Goal: Communication & Community: Ask a question

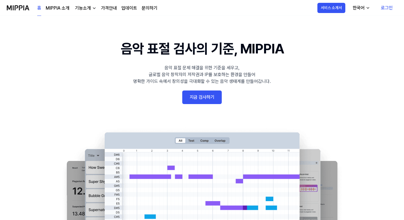
click at [384, 7] on link "로그인" at bounding box center [386, 8] width 21 height 16
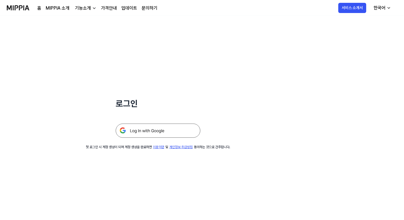
click at [169, 131] on img at bounding box center [158, 130] width 85 height 14
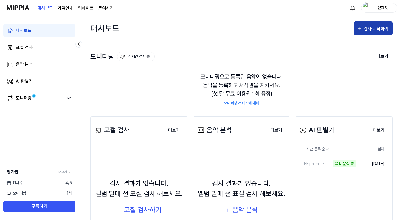
click at [361, 29] on icon "button" at bounding box center [359, 28] width 5 height 7
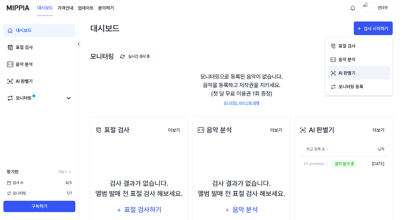
click at [345, 71] on div "AI 판별기" at bounding box center [363, 72] width 49 height 7
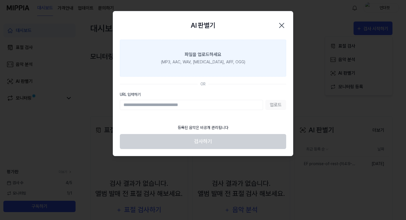
drag, startPoint x: 282, startPoint y: 27, endPoint x: 220, endPoint y: 55, distance: 68.6
click at [220, 55] on div "AI 판별기 Close 파일을 업로드하세요 (MP3, AAC, WAV, [MEDICAL_DATA], AIFF, OGG) OR URL 입력하기 …" at bounding box center [203, 83] width 181 height 145
click at [220, 55] on div "파일을 업로드하세요" at bounding box center [203, 54] width 37 height 7
click at [0, 0] on input "파일을 업로드하세요 (MP3, AAC, WAV, [MEDICAL_DATA], AIFF, OGG)" at bounding box center [0, 0] width 0 height 0
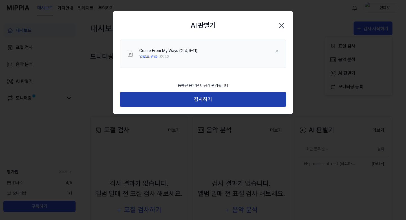
click at [204, 100] on button "검사하기" at bounding box center [203, 99] width 166 height 15
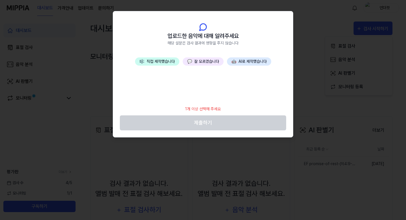
click at [241, 62] on button "🤖 AI로 제작했습니다" at bounding box center [249, 61] width 44 height 8
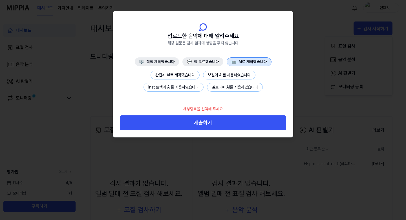
click at [179, 75] on button "완전히 AI로 제작했습니다" at bounding box center [175, 75] width 49 height 9
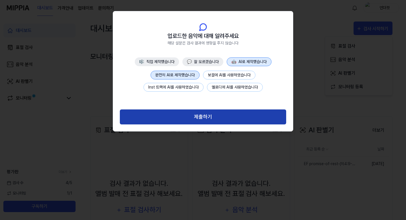
click at [206, 116] on button "제출하기" at bounding box center [203, 116] width 166 height 15
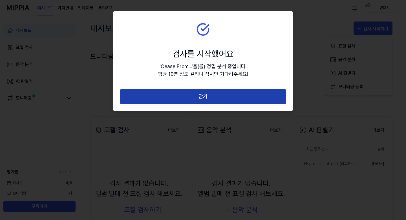
click at [203, 97] on button "닫기" at bounding box center [203, 96] width 166 height 15
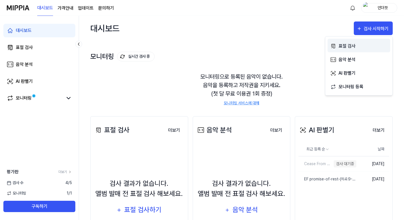
click at [346, 46] on div "표절 검사" at bounding box center [363, 45] width 49 height 7
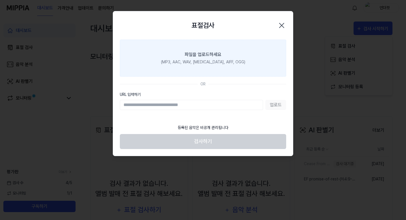
click at [208, 55] on div "파일을 업로드하세요" at bounding box center [203, 54] width 37 height 7
click at [0, 0] on input "파일을 업로드하세요 (MP3, AAC, WAV, [MEDICAL_DATA], AIFF, OGG)" at bounding box center [0, 0] width 0 height 0
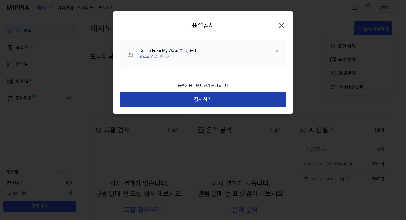
click at [207, 98] on button "검사하기" at bounding box center [203, 99] width 166 height 15
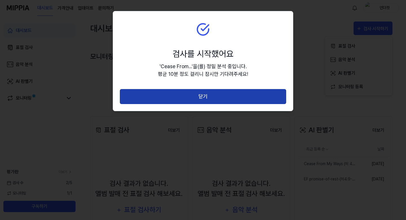
click at [209, 97] on button "닫기" at bounding box center [203, 96] width 166 height 15
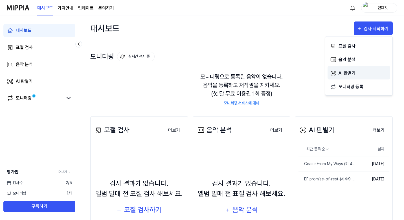
click at [344, 74] on div "AI 판별기" at bounding box center [363, 72] width 49 height 7
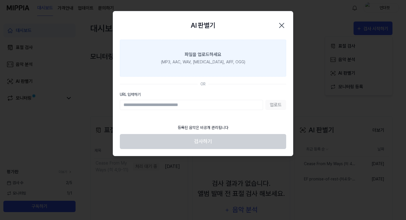
click at [190, 57] on div "파일을 업로드하세요" at bounding box center [203, 54] width 37 height 7
click at [0, 0] on input "파일을 업로드하세요 (MP3, AAC, WAV, [MEDICAL_DATA], AIFF, OGG)" at bounding box center [0, 0] width 0 height 0
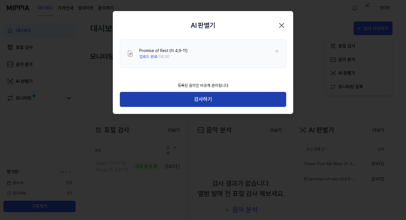
click at [205, 102] on button "검사하기" at bounding box center [203, 99] width 166 height 15
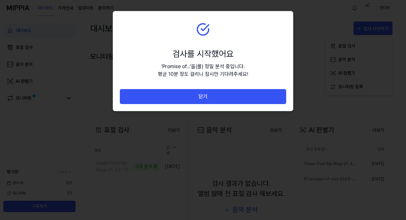
click at [205, 102] on button "닫기" at bounding box center [203, 96] width 166 height 15
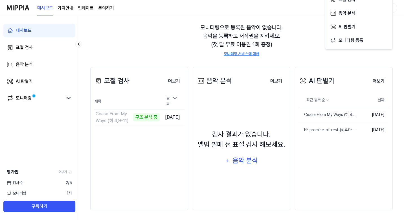
scroll to position [51, 0]
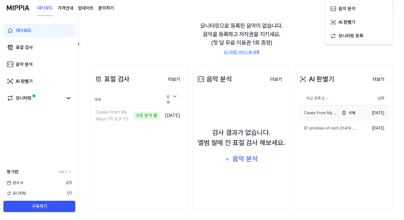
click at [317, 113] on div "Cease From My Ways (히 4;9-11)" at bounding box center [318, 113] width 39 height 6
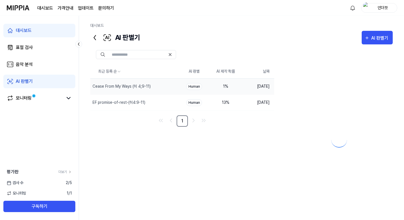
scroll to position [0, 0]
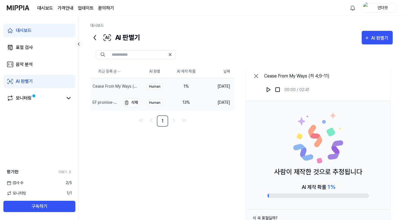
click at [109, 102] on div "EF promise-of-rest-(히4:9-11)" at bounding box center [106, 102] width 27 height 6
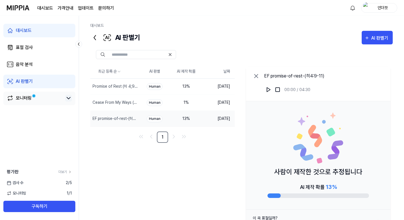
click at [69, 99] on icon at bounding box center [68, 98] width 3 height 2
click at [42, 104] on div "모니터링" at bounding box center [39, 97] width 72 height 13
click at [29, 100] on div "모니터링" at bounding box center [24, 98] width 16 height 7
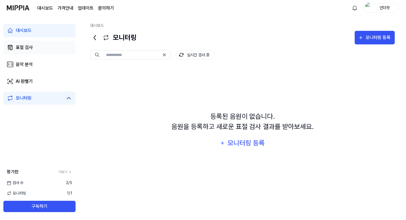
click at [27, 49] on div "표절 검사" at bounding box center [24, 47] width 17 height 7
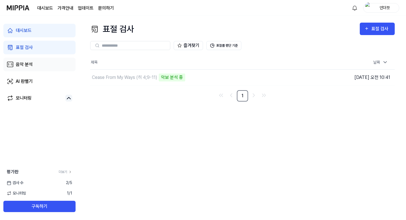
click at [27, 66] on div "음악 분석" at bounding box center [24, 64] width 17 height 7
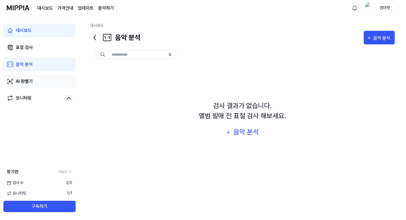
click at [29, 84] on div "AI 판별기" at bounding box center [24, 81] width 17 height 7
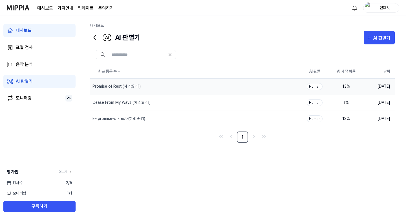
click at [319, 87] on div "Human" at bounding box center [315, 86] width 16 height 7
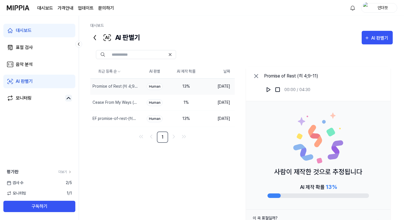
click at [25, 181] on div "검사 [DATE]" at bounding box center [39, 182] width 79 height 6
click at [65, 171] on link "더보기" at bounding box center [65, 171] width 14 height 5
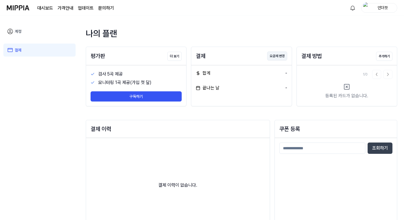
click at [277, 57] on button "요금제 변경" at bounding box center [277, 55] width 20 height 9
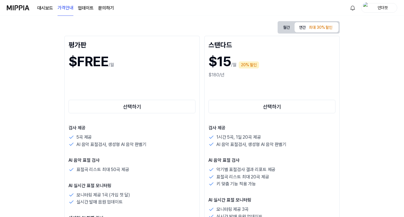
scroll to position [58, 0]
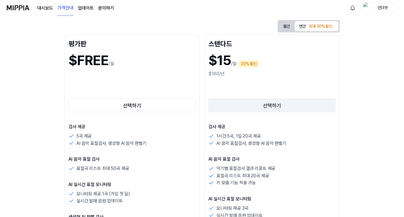
click at [209, 103] on button "선택하기" at bounding box center [272, 106] width 127 height 14
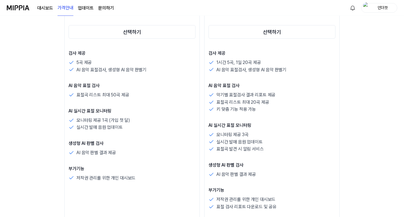
scroll to position [132, 0]
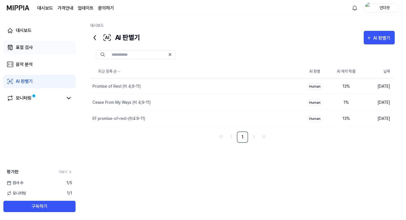
click at [25, 51] on link "표절 검사" at bounding box center [39, 48] width 72 height 14
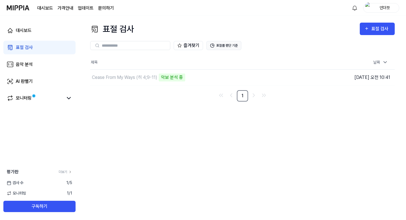
click at [219, 45] on button "표절률 판단 기준" at bounding box center [224, 45] width 35 height 9
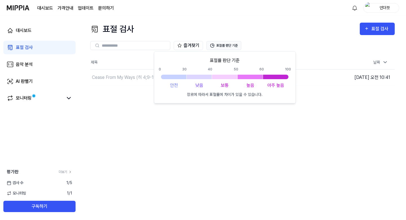
click at [219, 45] on button "표절률 판단 기준" at bounding box center [224, 45] width 35 height 9
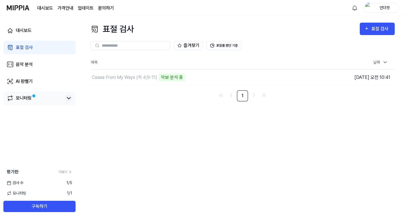
click at [69, 98] on icon at bounding box center [68, 98] width 7 height 7
click at [64, 193] on div "모니터링 1 / 1" at bounding box center [39, 193] width 79 height 6
click at [63, 182] on div "검사 [DATE]" at bounding box center [39, 182] width 79 height 6
click at [32, 181] on div "검사 [DATE]" at bounding box center [39, 182] width 79 height 6
click at [62, 171] on link "더보기" at bounding box center [66, 171] width 14 height 5
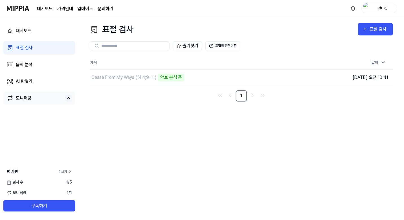
scroll to position [27, 0]
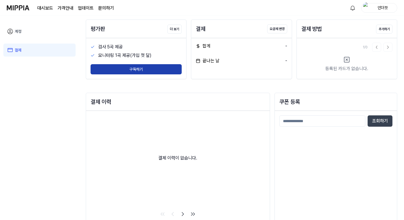
click at [138, 70] on button "구독하기" at bounding box center [136, 69] width 91 height 10
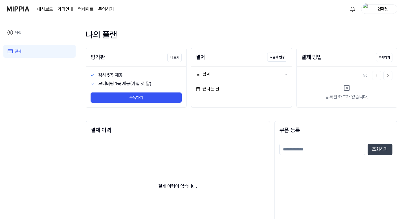
scroll to position [27, 0]
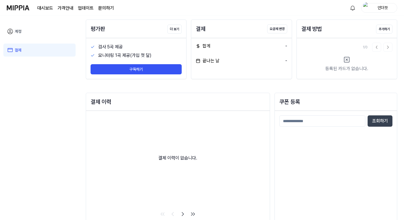
click at [43, 8] on link "대시보드" at bounding box center [45, 8] width 16 height 7
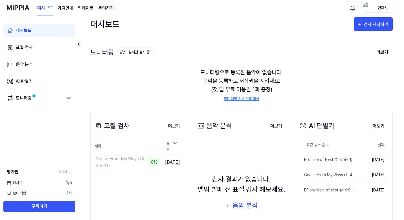
scroll to position [0, 0]
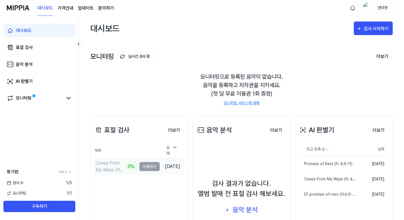
click at [139, 163] on td "Cease From My Ways (히 4;9-11) 0% 이동하기" at bounding box center [127, 166] width 66 height 16
click at [114, 164] on div "Cease From My Ways (히 4;9-11)" at bounding box center [110, 166] width 29 height 14
click at [106, 163] on div "Cease From My Ways (히 4;9-11)" at bounding box center [110, 166] width 29 height 14
click at [143, 163] on td "Cease From My Ways (히 4;9-11) 0% 이동하기" at bounding box center [127, 166] width 66 height 16
click at [144, 163] on td "Cease From My Ways (히 4;9-11) 0% 이동하기" at bounding box center [127, 166] width 66 height 16
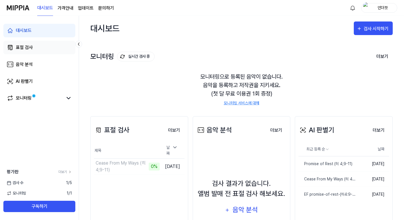
click at [37, 49] on link "표절 검사" at bounding box center [39, 48] width 72 height 14
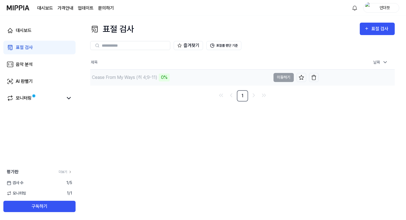
click at [141, 77] on div "Cease From My Ways (히 4;9-11)" at bounding box center [124, 77] width 65 height 7
click at [285, 78] on td "Cease From My Ways (히 4;9-11) 0% 이동하기" at bounding box center [204, 77] width 229 height 16
click at [283, 76] on td "Cease From My Ways (히 4;9-11) 0% 이동하기" at bounding box center [204, 77] width 229 height 16
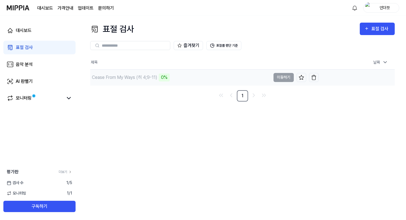
click at [142, 77] on div "Cease From My Ways (히 4;9-11)" at bounding box center [124, 77] width 65 height 7
click at [22, 30] on div "대시보드" at bounding box center [24, 30] width 16 height 7
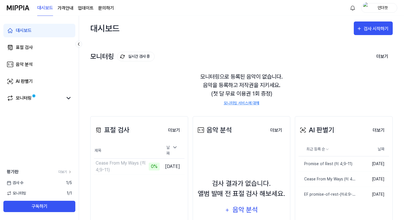
click at [64, 8] on page\) "가격안내" at bounding box center [66, 8] width 16 height 7
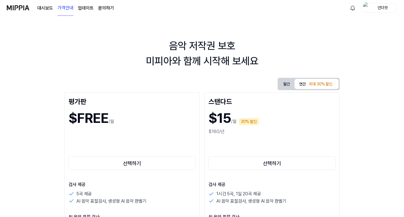
click at [43, 7] on link "대시보드" at bounding box center [45, 8] width 16 height 7
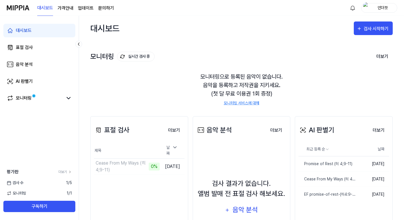
click at [64, 9] on page\) "가격안내" at bounding box center [66, 8] width 16 height 7
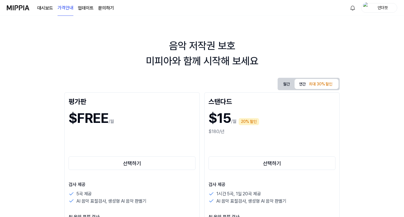
click at [86, 10] on link "업데이트" at bounding box center [86, 8] width 16 height 7
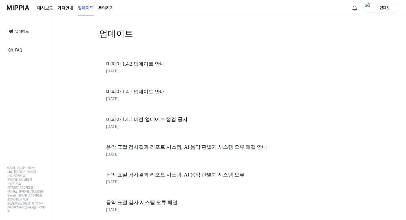
click at [21, 8] on img at bounding box center [18, 8] width 23 height 16
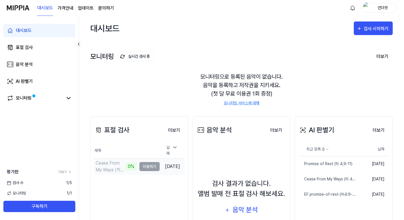
click at [142, 164] on td "Cease From My Ways (히 4;9-11) 0% 이동하기" at bounding box center [127, 166] width 66 height 16
click at [176, 148] on icon at bounding box center [175, 146] width 3 height 1
click at [176, 150] on icon at bounding box center [175, 153] width 6 height 6
click at [111, 163] on div "Cease From My Ways (히 4;9-11)" at bounding box center [110, 166] width 29 height 14
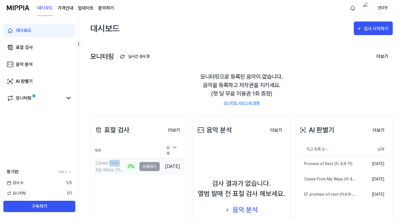
click at [111, 163] on div "Cease From My Ways (히 4;9-11)" at bounding box center [110, 166] width 29 height 14
click at [174, 130] on button "더보기" at bounding box center [174, 129] width 21 height 11
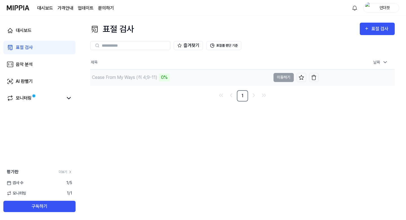
click at [284, 78] on td "Cease From My Ways (히 4;9-11) 0% 이동하기" at bounding box center [204, 77] width 229 height 16
click at [163, 77] on div "0%" at bounding box center [164, 77] width 11 height 8
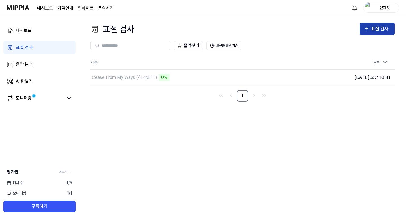
click at [374, 29] on div "표절 검사" at bounding box center [381, 28] width 19 height 7
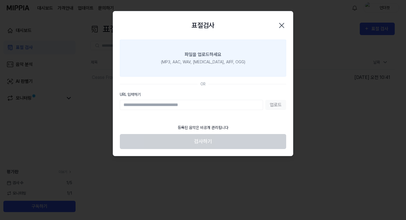
click at [208, 59] on div "(MP3, AAC, WAV, [MEDICAL_DATA], AIFF, OGG)" at bounding box center [203, 62] width 84 height 6
click at [0, 0] on input "파일을 업로드하세요 (MP3, AAC, WAV, [MEDICAL_DATA], AIFF, OGG)" at bounding box center [0, 0] width 0 height 0
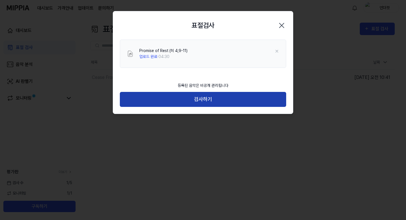
click at [220, 101] on button "검사하기" at bounding box center [203, 99] width 166 height 15
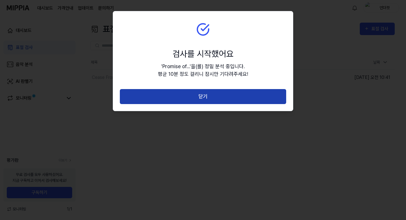
click at [205, 98] on button "닫기" at bounding box center [203, 96] width 166 height 15
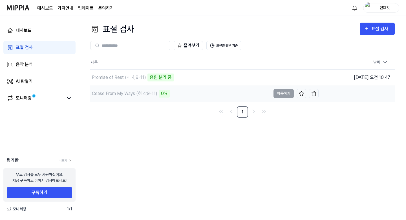
click at [280, 94] on td "Cease From My Ways (히 4;9-11) 0% 이동하기" at bounding box center [204, 94] width 229 height 16
click at [124, 94] on div "Cease From My Ways (히 4;9-11)" at bounding box center [124, 93] width 65 height 7
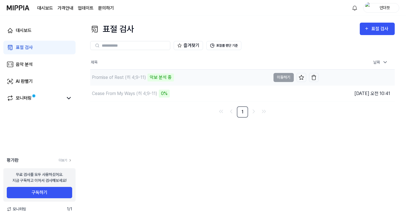
click at [122, 78] on div "Promise of Rest (히 4;9-11)" at bounding box center [119, 77] width 54 height 7
click at [284, 77] on td "Promise of Rest (히 4;9-11) 악보 분석 중 이동하기" at bounding box center [204, 77] width 229 height 16
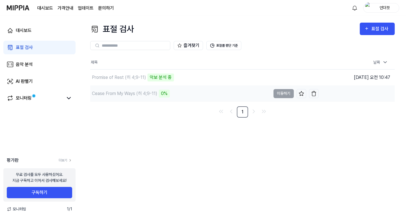
click at [284, 93] on td "Cease From My Ways (히 4;9-11) 0% 이동하기" at bounding box center [204, 94] width 229 height 16
click at [285, 92] on td "Cease From My Ways (히 4;9-11) 0% 이동하기" at bounding box center [204, 94] width 229 height 16
click at [104, 8] on link "문의하기" at bounding box center [106, 8] width 16 height 7
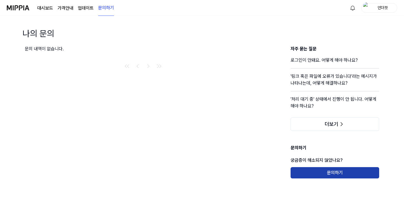
click at [333, 173] on button "문의하기" at bounding box center [335, 172] width 89 height 11
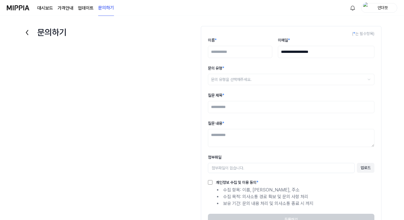
click at [236, 57] on input "이름 *" at bounding box center [240, 52] width 64 height 12
type input "*"
type input "***"
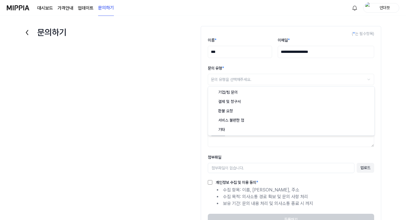
click at [294, 80] on html "**********" at bounding box center [203, 110] width 406 height 220
select select "***"
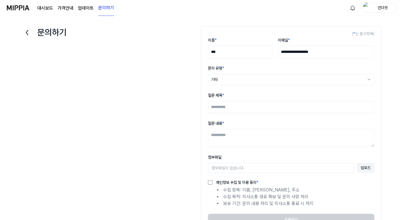
click at [243, 108] on input "질문 제목 *" at bounding box center [291, 107] width 166 height 12
type input "*"
type input "*******"
click at [238, 137] on textarea "질문 내용 *" at bounding box center [291, 138] width 166 height 18
paste textarea "**********"
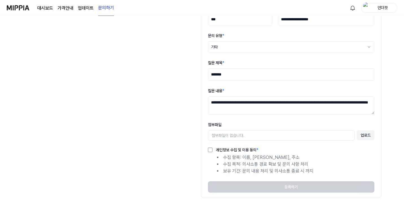
scroll to position [35, 0]
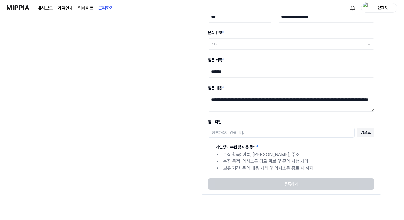
type textarea "**********"
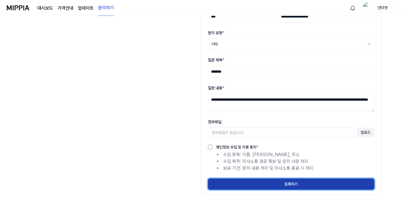
click at [285, 184] on button "등록하기" at bounding box center [291, 183] width 166 height 11
select select
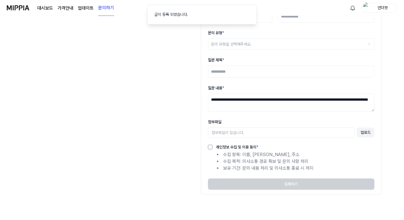
scroll to position [11, 0]
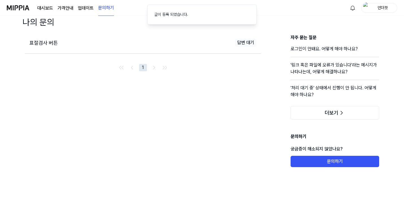
click at [48, 8] on link "대시보드" at bounding box center [45, 8] width 16 height 7
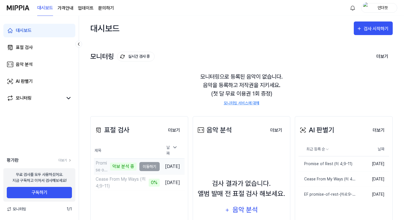
click at [140, 165] on td "Promise of Rest (히 4;9-11) 악보 분석 중 이동하기" at bounding box center [127, 166] width 66 height 16
click at [144, 181] on td "Cease From My Ways (히 4;9-11) 0% 이동하기" at bounding box center [127, 182] width 66 height 16
click at [231, 103] on link "모니터링 서비스에 대해" at bounding box center [242, 103] width 36 height 6
click at [173, 130] on button "더보기" at bounding box center [174, 129] width 21 height 11
